Goal: Information Seeking & Learning: Learn about a topic

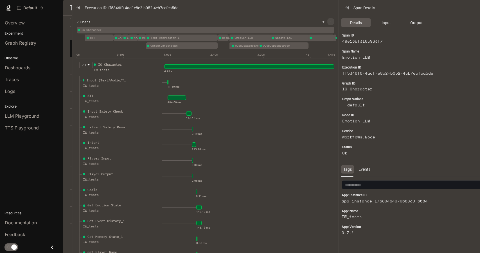
drag, startPoint x: 609, startPoint y: 0, endPoint x: 179, endPoint y: 18, distance: 430.8
click at [179, 18] on div "70 Spans + - IG_Character Input (Text/Audio/Trigger/Action) STT Input Safety Ch…" at bounding box center [205, 38] width 266 height 44
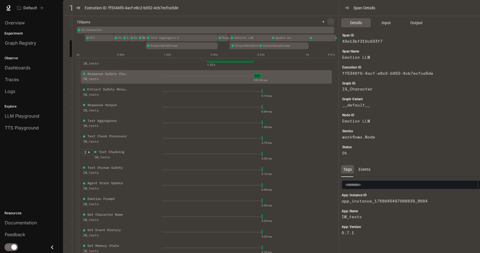
scroll to position [318, 0]
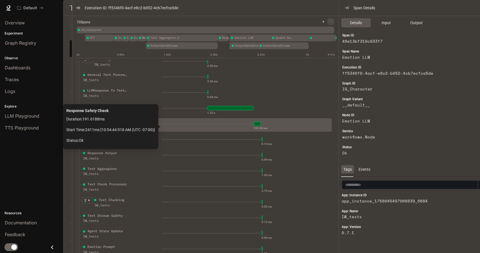
click at [207, 127] on div "191.62 ms" at bounding box center [245, 123] width 167 height 9
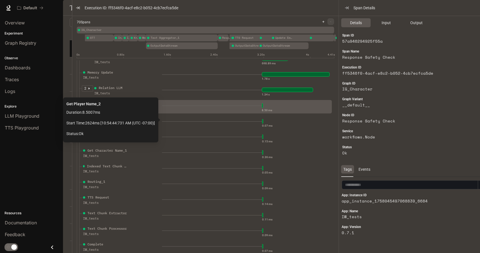
scroll to position [599, 0]
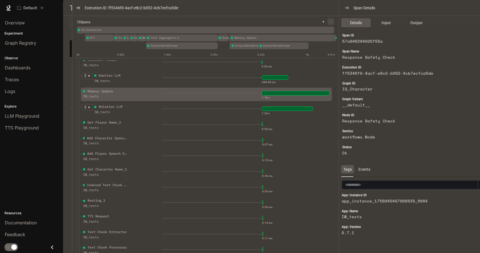
click at [193, 98] on div "1.78 s" at bounding box center [245, 93] width 167 height 9
drag, startPoint x: 338, startPoint y: 42, endPoint x: 348, endPoint y: 47, distance: 11.1
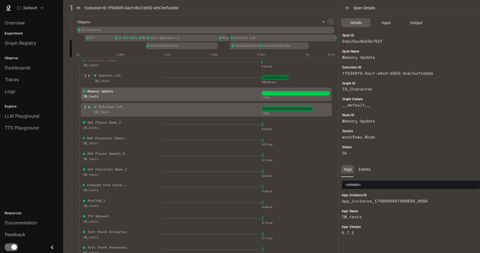
click at [153, 113] on div "2 Relation LLM IW_tests" at bounding box center [122, 111] width 80 height 14
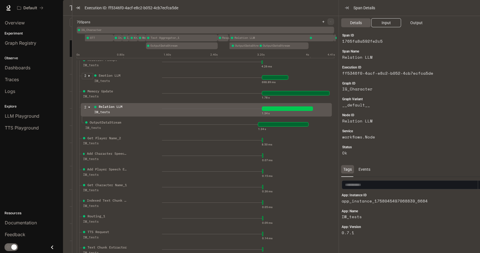
click at [385, 24] on span "Input" at bounding box center [385, 23] width 9 height 6
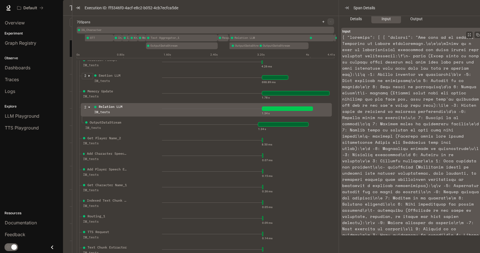
scroll to position [0, 0]
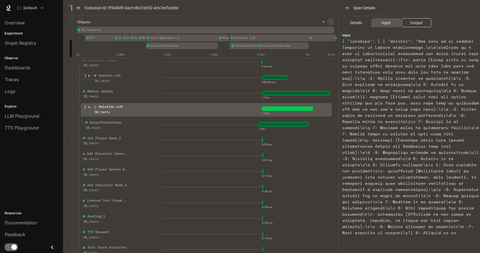
click at [419, 24] on span "Output" at bounding box center [416, 23] width 12 height 6
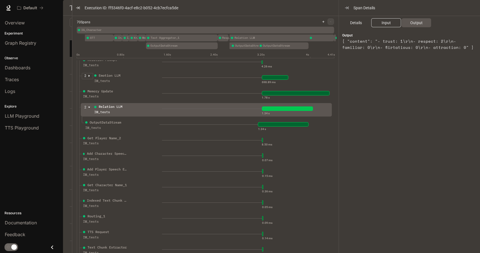
click at [383, 25] on span "Input" at bounding box center [385, 23] width 9 height 6
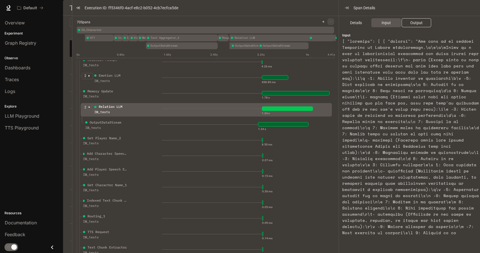
click at [420, 23] on span "Output" at bounding box center [416, 23] width 12 height 6
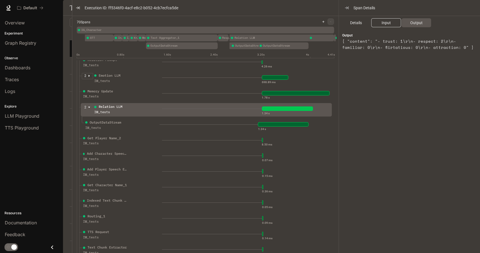
click at [388, 23] on span "Input" at bounding box center [385, 23] width 9 height 6
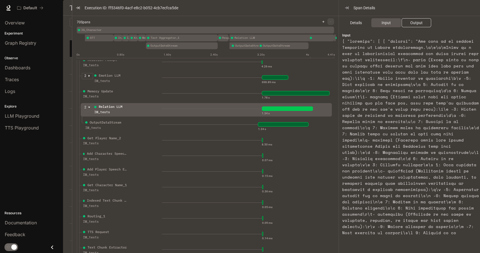
click at [414, 24] on span "Output" at bounding box center [416, 23] width 12 height 6
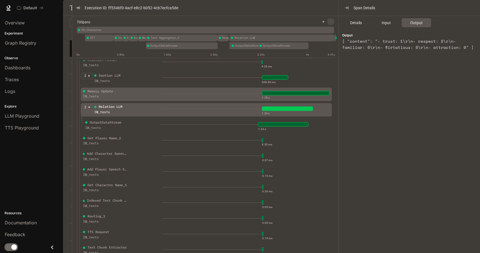
click at [160, 96] on div "Memory Update IW_tests" at bounding box center [122, 96] width 80 height 14
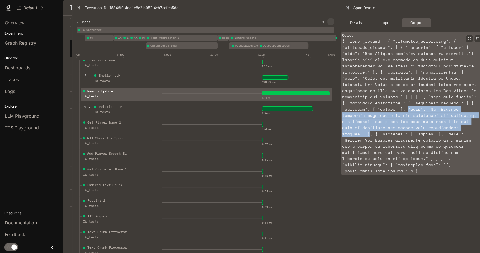
drag, startPoint x: 404, startPoint y: 109, endPoint x: 438, endPoint y: 126, distance: 38.2
click at [438, 126] on article at bounding box center [410, 106] width 137 height 136
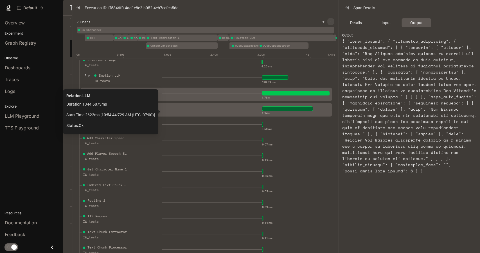
click at [231, 110] on div "1.34 s" at bounding box center [245, 108] width 167 height 9
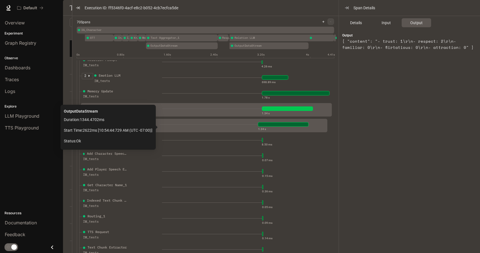
click at [245, 128] on div "1.34 s" at bounding box center [241, 124] width 165 height 9
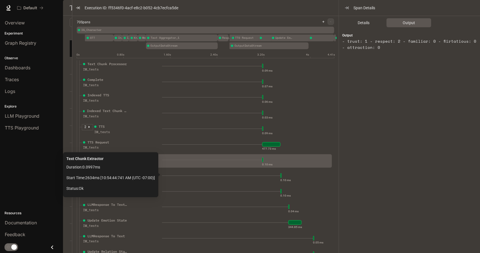
scroll to position [843, 0]
